Goal: Find contact information: Find contact information

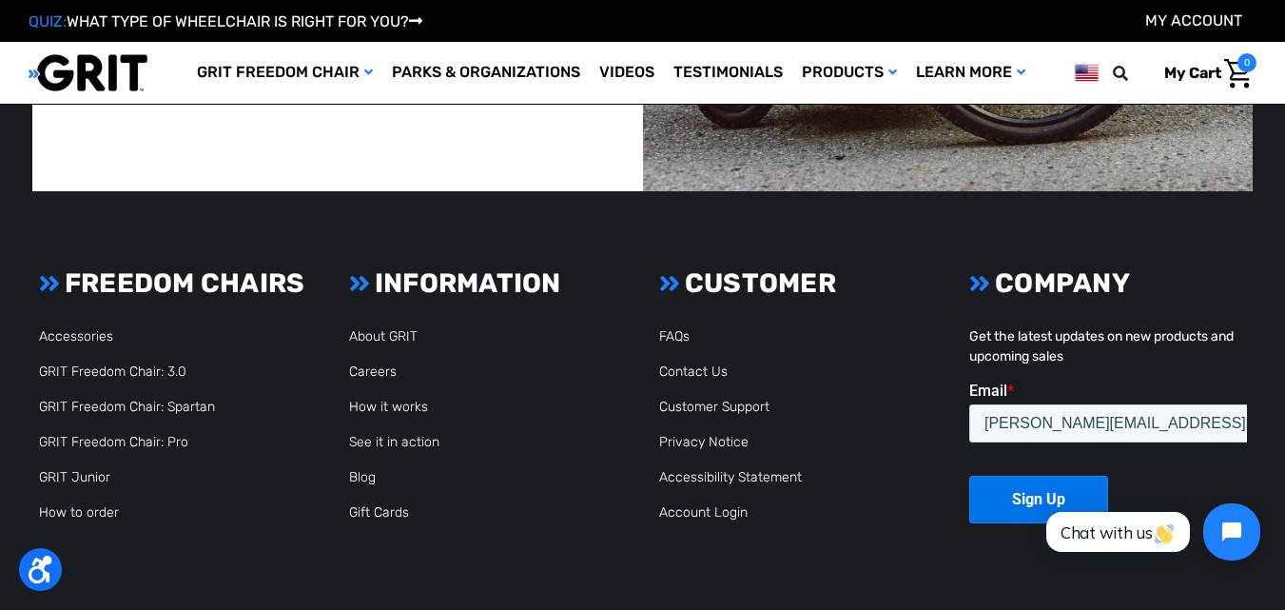
scroll to position [4539, 0]
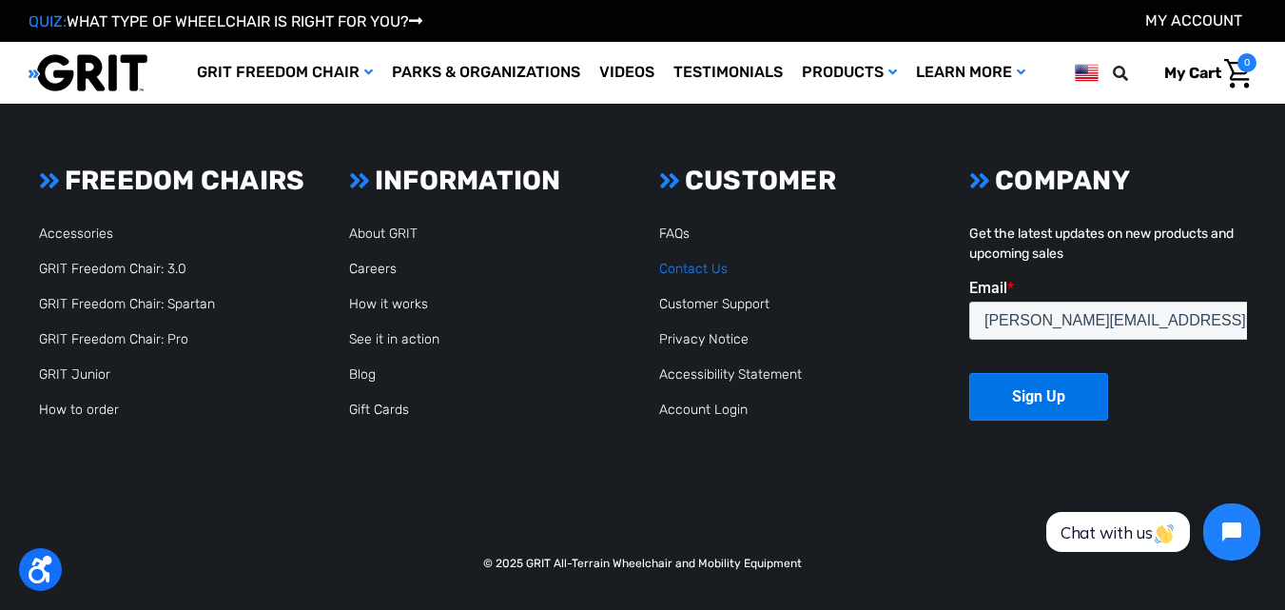
click at [717, 265] on link "Contact Us" at bounding box center [693, 269] width 68 height 16
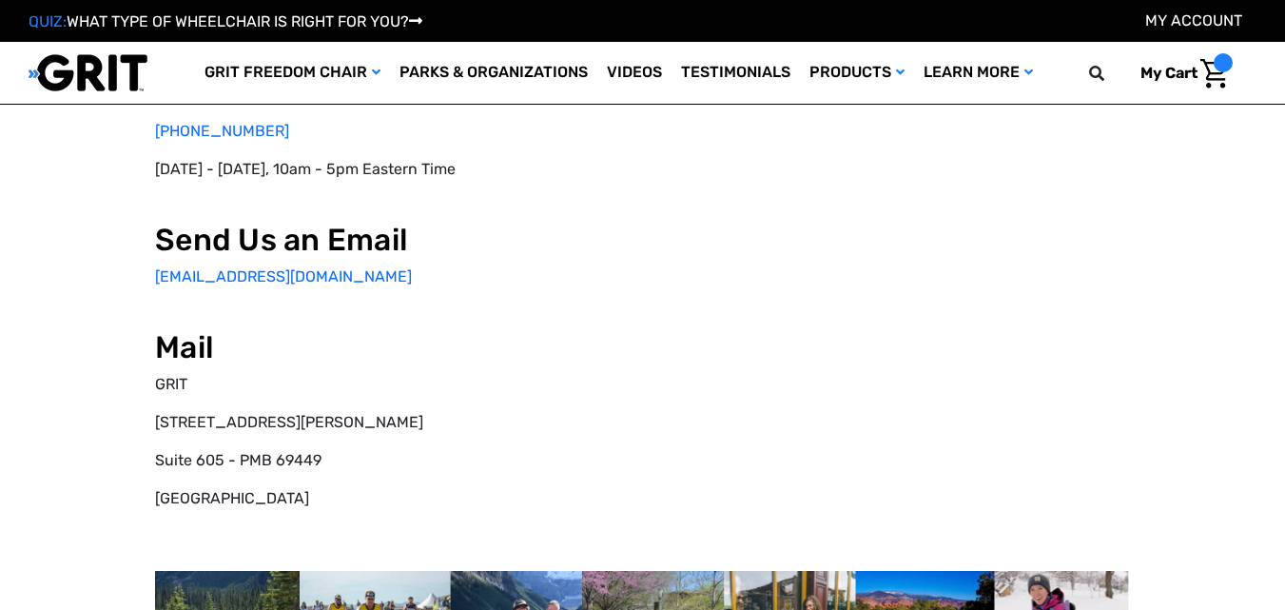
scroll to position [475, 0]
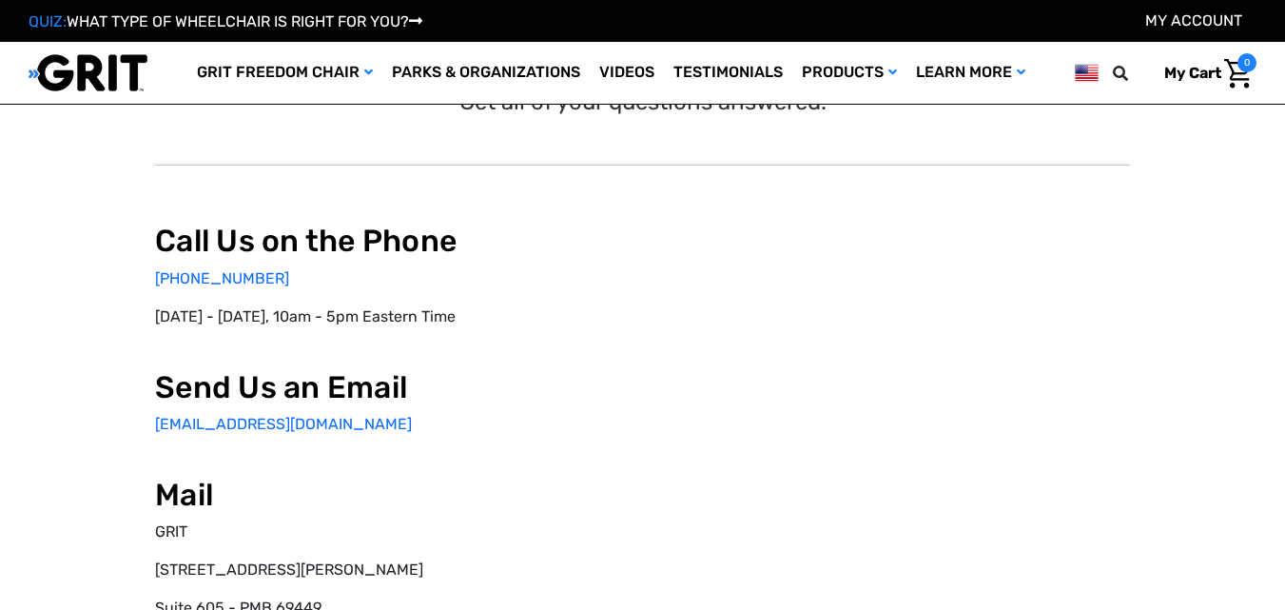
scroll to position [9, 0]
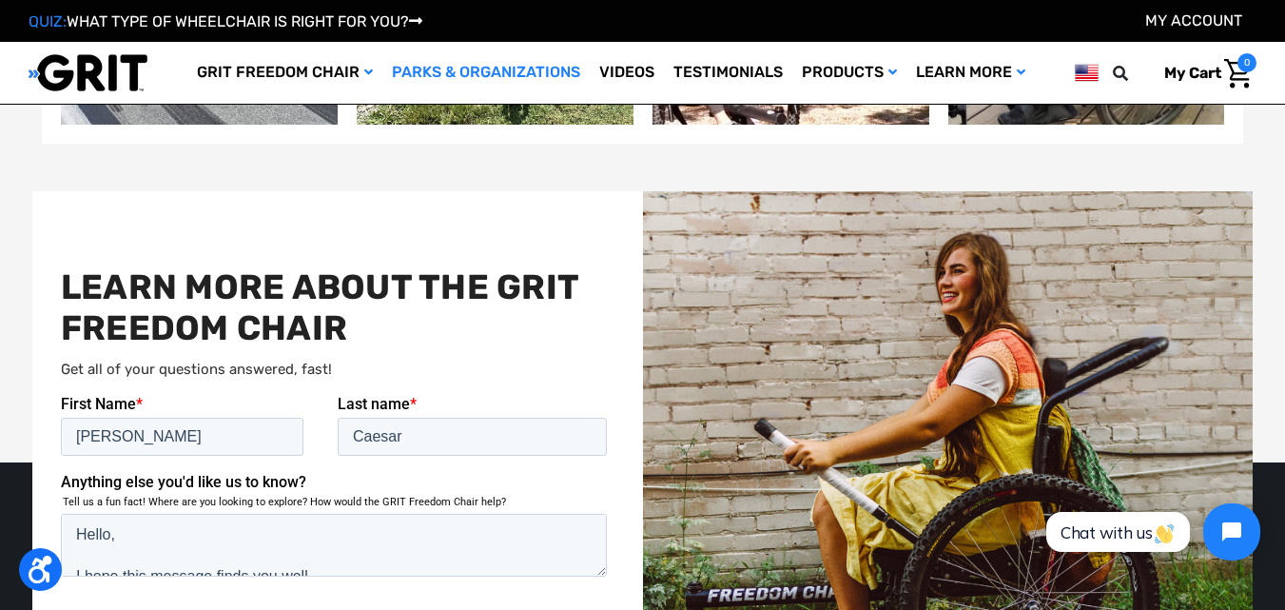
scroll to position [3804, 0]
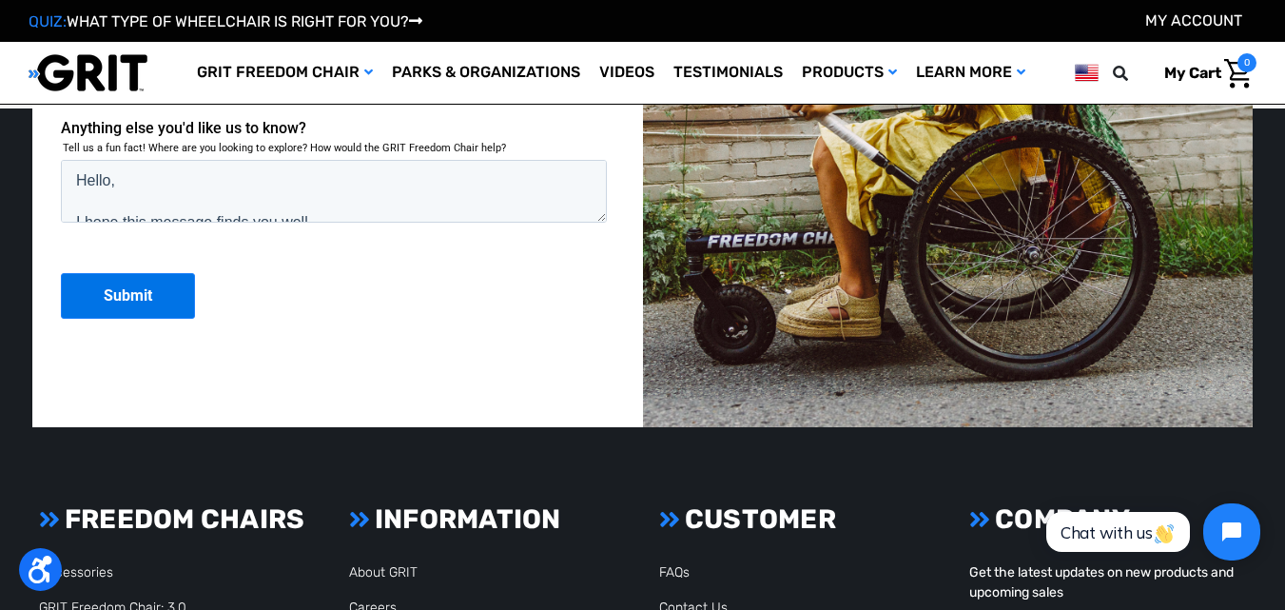
scroll to position [4456, 0]
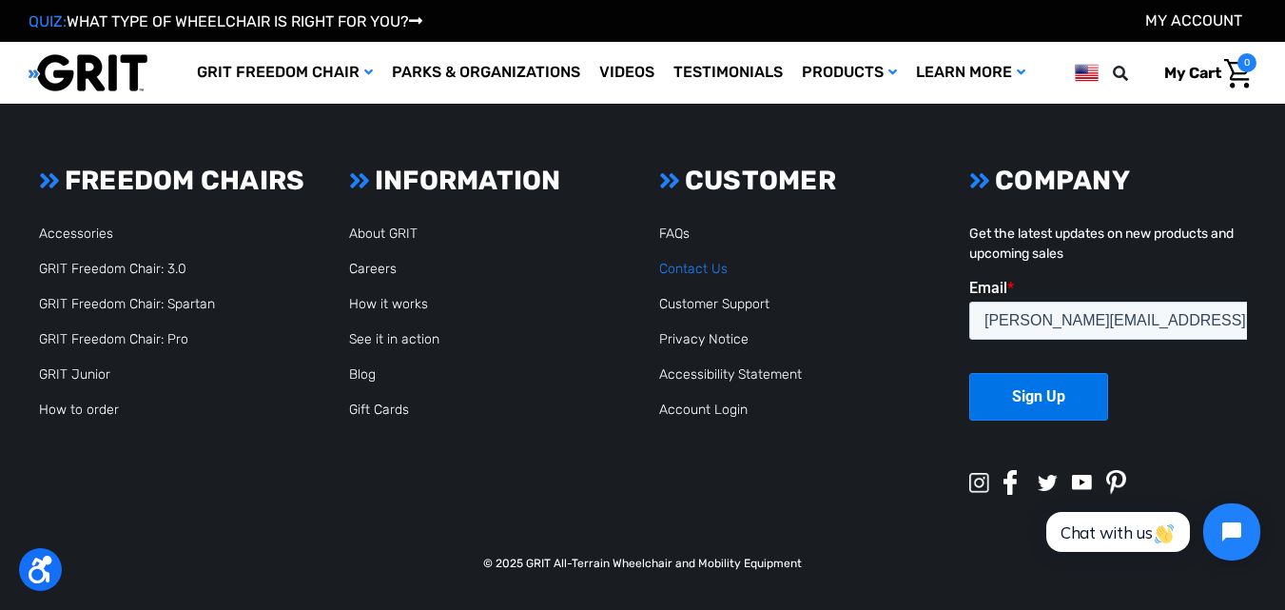
click at [710, 266] on link "Contact Us" at bounding box center [693, 269] width 68 height 16
click at [707, 267] on link "Contact Us" at bounding box center [693, 269] width 68 height 16
click at [682, 261] on link "Contact Us" at bounding box center [693, 269] width 68 height 16
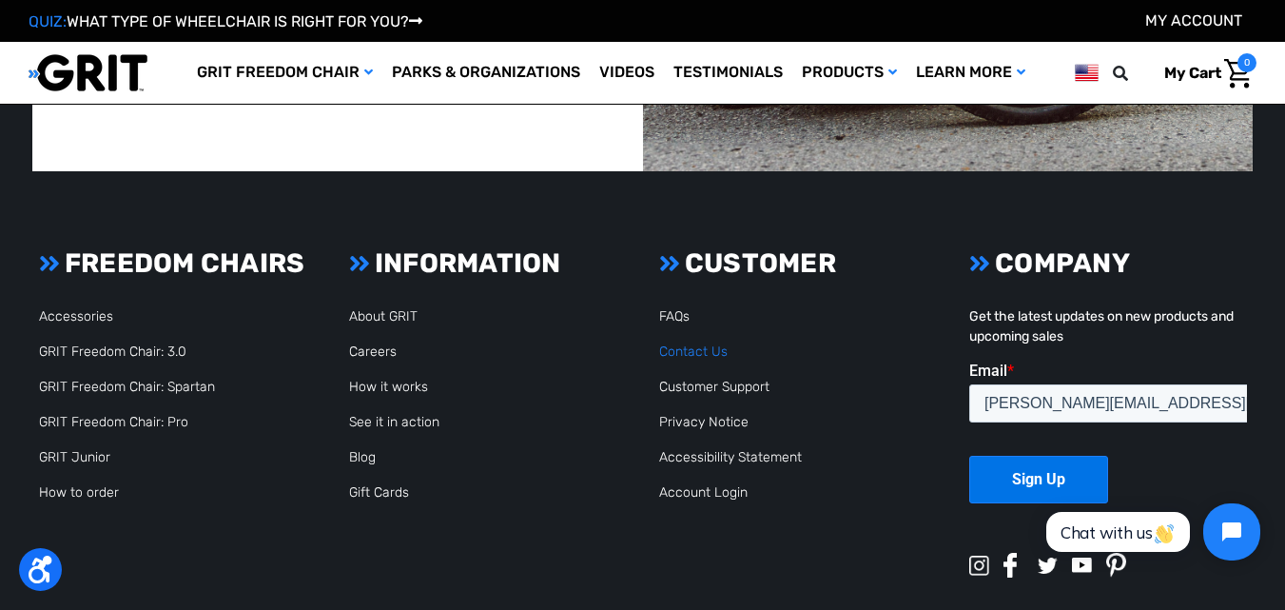
scroll to position [4539, 0]
